Goal: Information Seeking & Learning: Learn about a topic

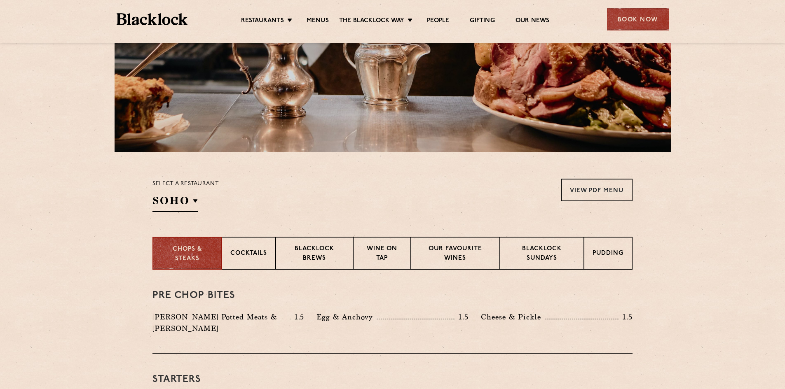
scroll to position [137, 0]
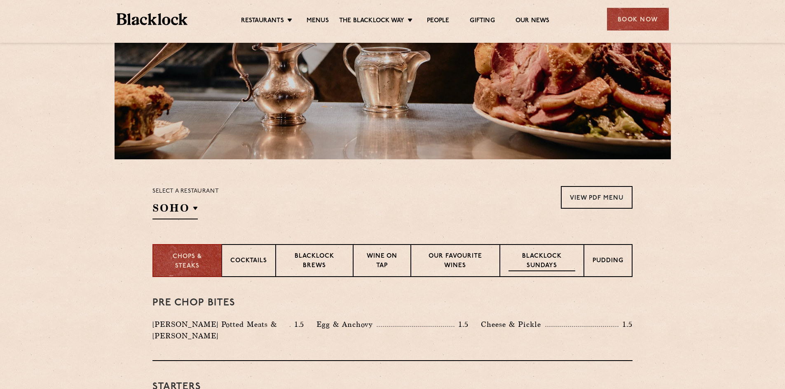
click at [526, 259] on p "Blacklock Sundays" at bounding box center [541, 261] width 67 height 19
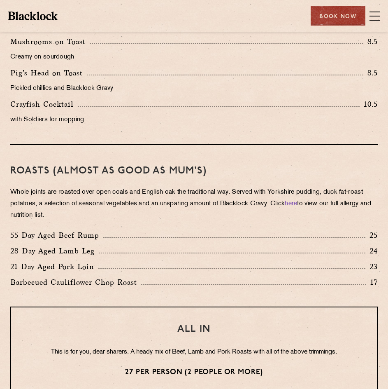
scroll to position [481, 0]
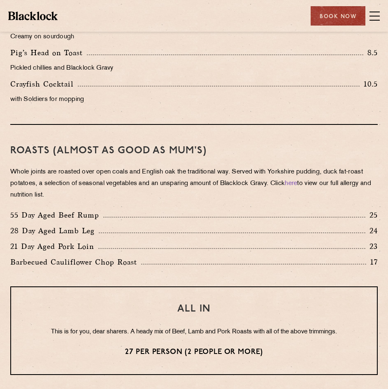
click at [353, 208] on div "Roasts (Almost as good as Mum's) Whole joints are roasted over open coals and E…" at bounding box center [194, 205] width 368 height 161
drag, startPoint x: 379, startPoint y: 211, endPoint x: 1, endPoint y: 216, distance: 377.8
click at [1, 216] on div "Eye openers If you had a big [DATE] or need a little booster to kickstart your …" at bounding box center [194, 246] width 388 height 823
click at [193, 206] on div "Roasts (Almost as good as Mum's) Whole joints are roasted over open coals and E…" at bounding box center [194, 205] width 368 height 161
click at [262, 157] on div "Roasts (Almost as good as Mum's) Whole joints are roasted over open coals and E…" at bounding box center [194, 205] width 368 height 161
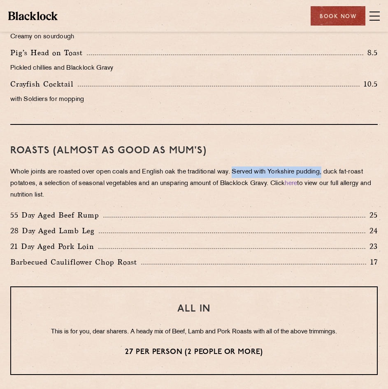
drag, startPoint x: 238, startPoint y: 171, endPoint x: 327, endPoint y: 173, distance: 89.0
click at [327, 173] on p "Whole joints are roasted over open coals and English oak the traditional way. S…" at bounding box center [194, 183] width 368 height 35
click at [250, 157] on div "Roasts (Almost as good as Mum's) Whole joints are roasted over open coals and E…" at bounding box center [194, 205] width 368 height 161
click at [198, 182] on p "Whole joints are roasted over open coals and English oak the traditional way. S…" at bounding box center [194, 183] width 368 height 35
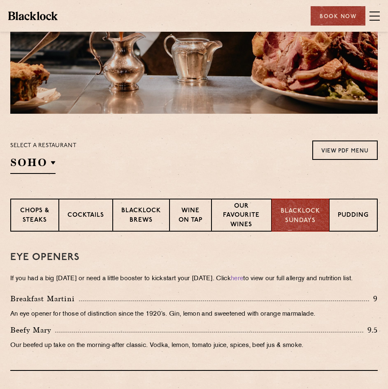
scroll to position [137, 0]
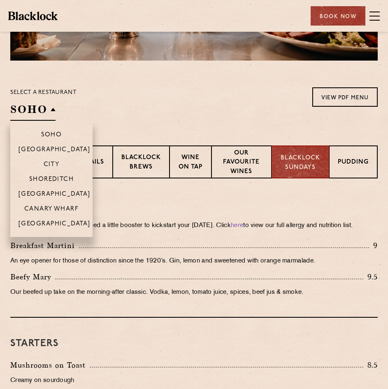
click at [54, 108] on h2 "SOHO" at bounding box center [32, 111] width 45 height 19
click at [59, 206] on p "Canary Wharf" at bounding box center [51, 210] width 54 height 8
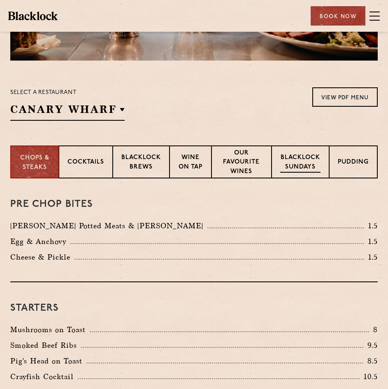
click at [311, 167] on p "Blacklock Sundays" at bounding box center [301, 162] width 40 height 19
